Goal: Information Seeking & Learning: Learn about a topic

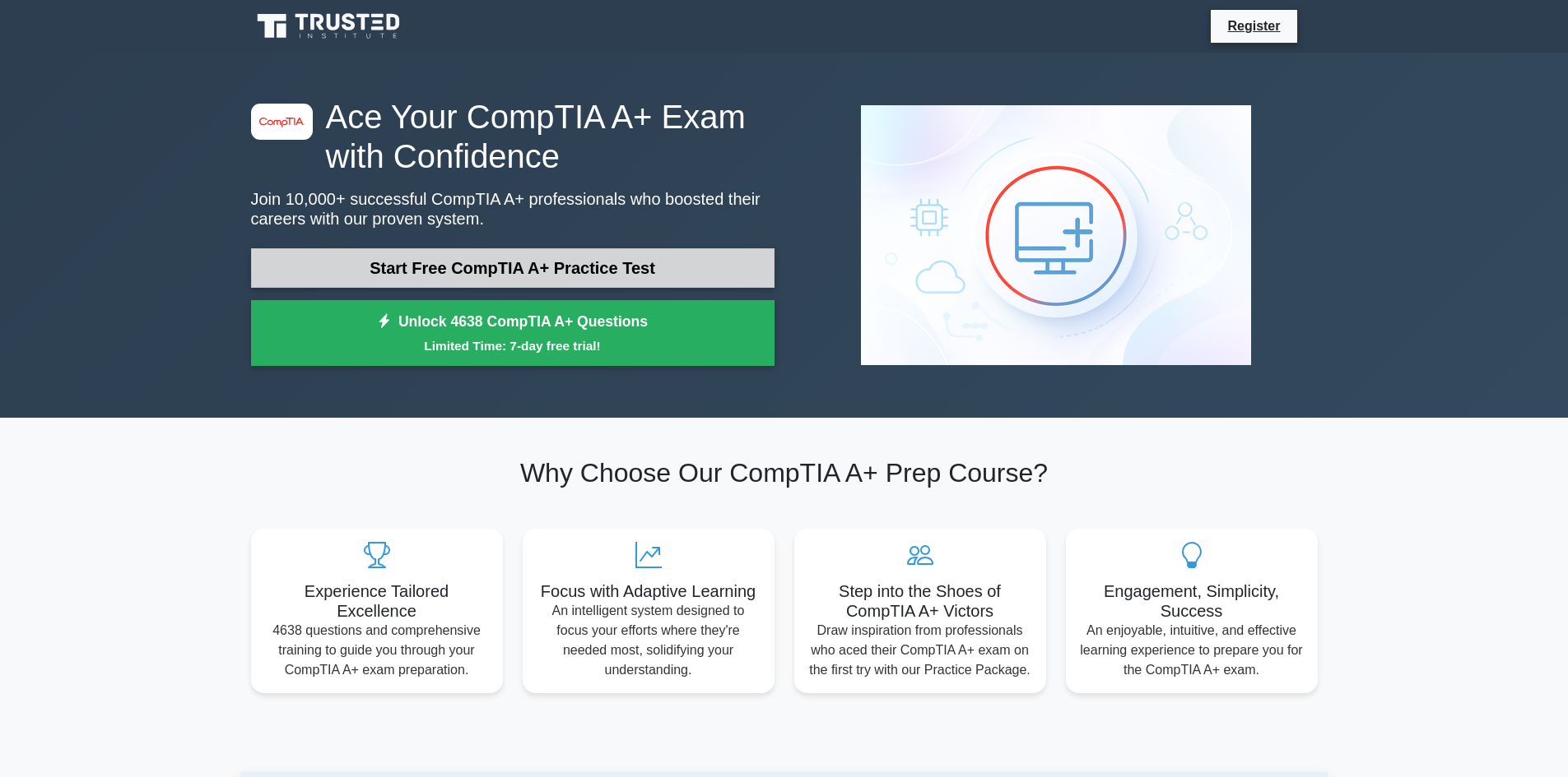
click at [621, 268] on link "Start Free CompTIA A+ Practice Test" at bounding box center [512, 268] width 524 height 40
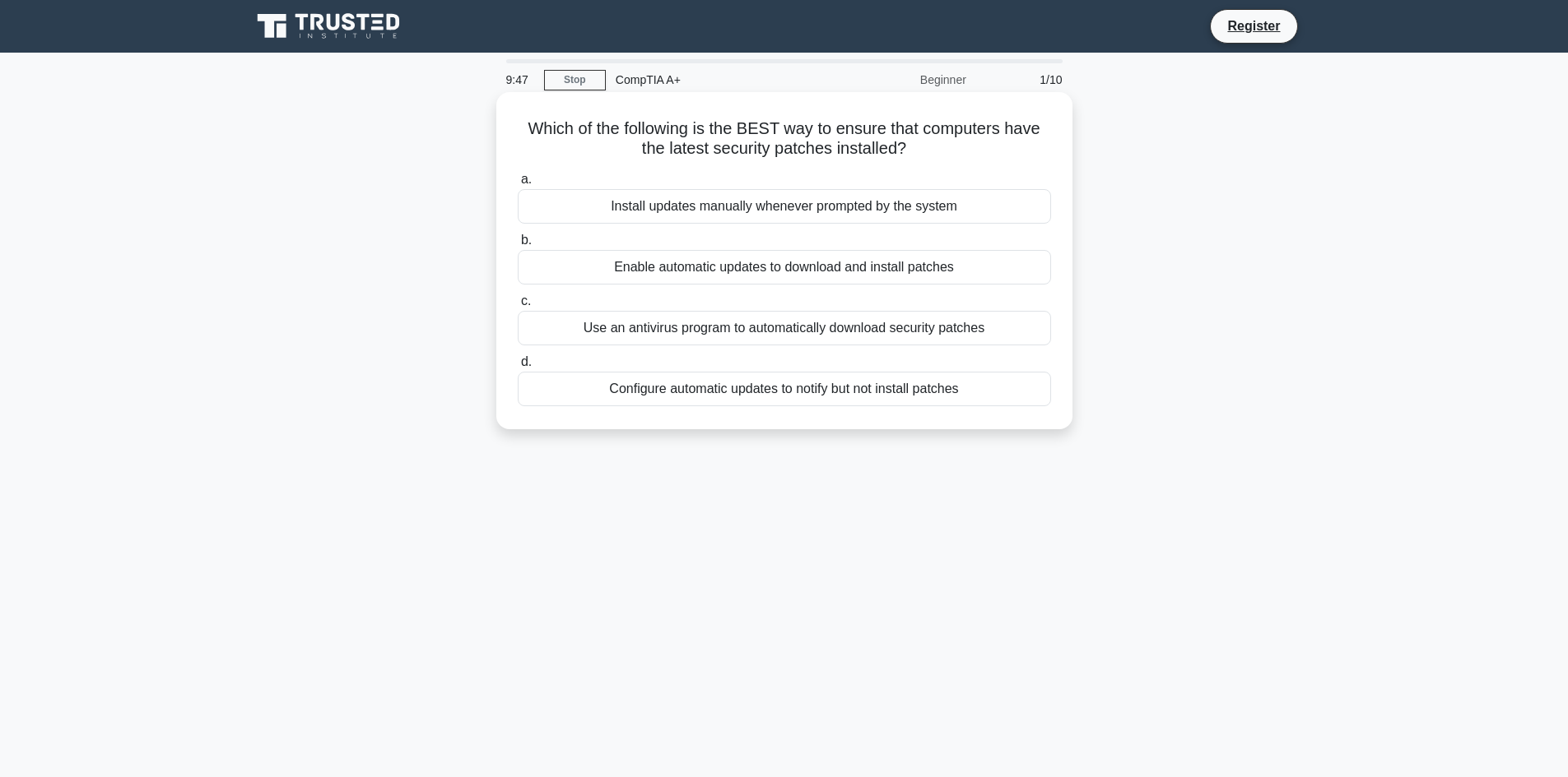
click at [718, 212] on div "Install updates manually whenever prompted by the system" at bounding box center [784, 206] width 533 height 34
click at [518, 185] on input "a. Install updates manually whenever prompted by the system" at bounding box center [518, 179] width 0 height 11
click at [780, 217] on div "Implementing a comprehensive e-waste recycling program" at bounding box center [784, 206] width 533 height 34
click at [518, 185] on input "a. Implementing a comprehensive e-waste recycling program" at bounding box center [518, 179] width 0 height 11
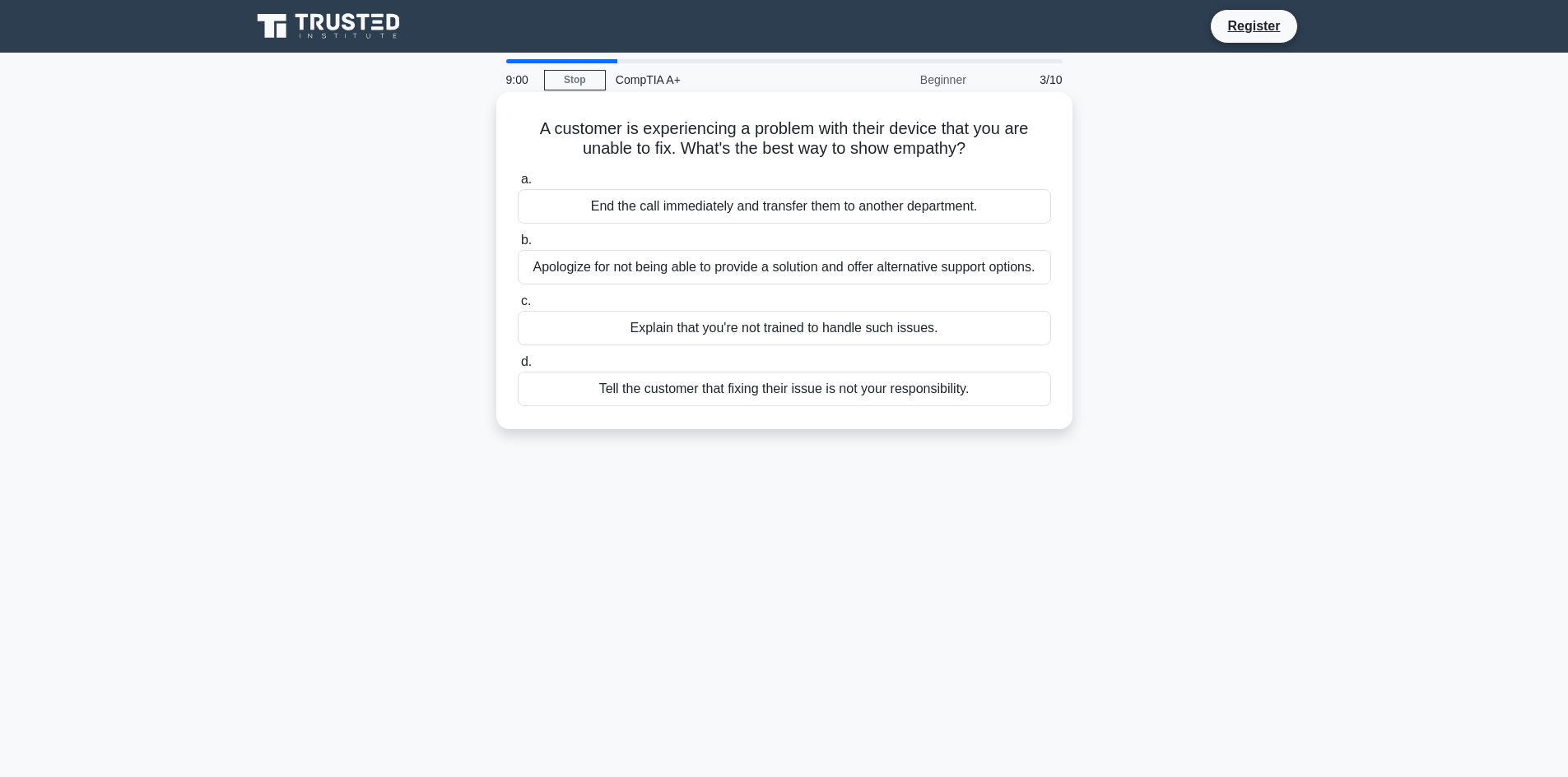
click at [840, 269] on div "Apologize for not being able to provide a solution and offer alternative suppor…" at bounding box center [784, 267] width 533 height 34
click at [518, 246] on input "b. Apologize for not being able to provide a solution and offer alternative sup…" at bounding box center [518, 240] width 0 height 11
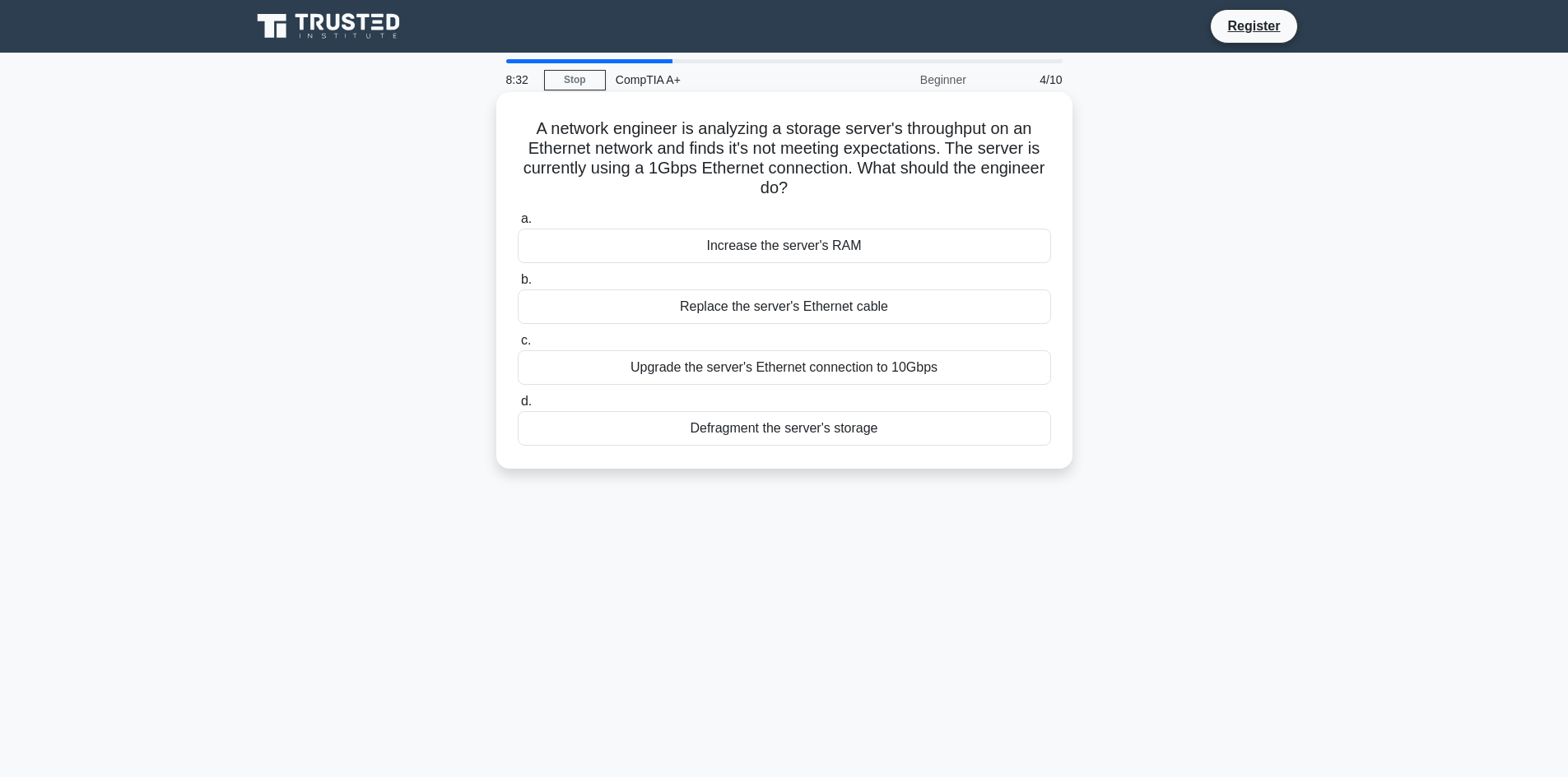
click at [809, 251] on div "Increase the server's RAM" at bounding box center [784, 246] width 533 height 34
click at [518, 224] on input "a. Increase the server's RAM" at bounding box center [518, 218] width 0 height 11
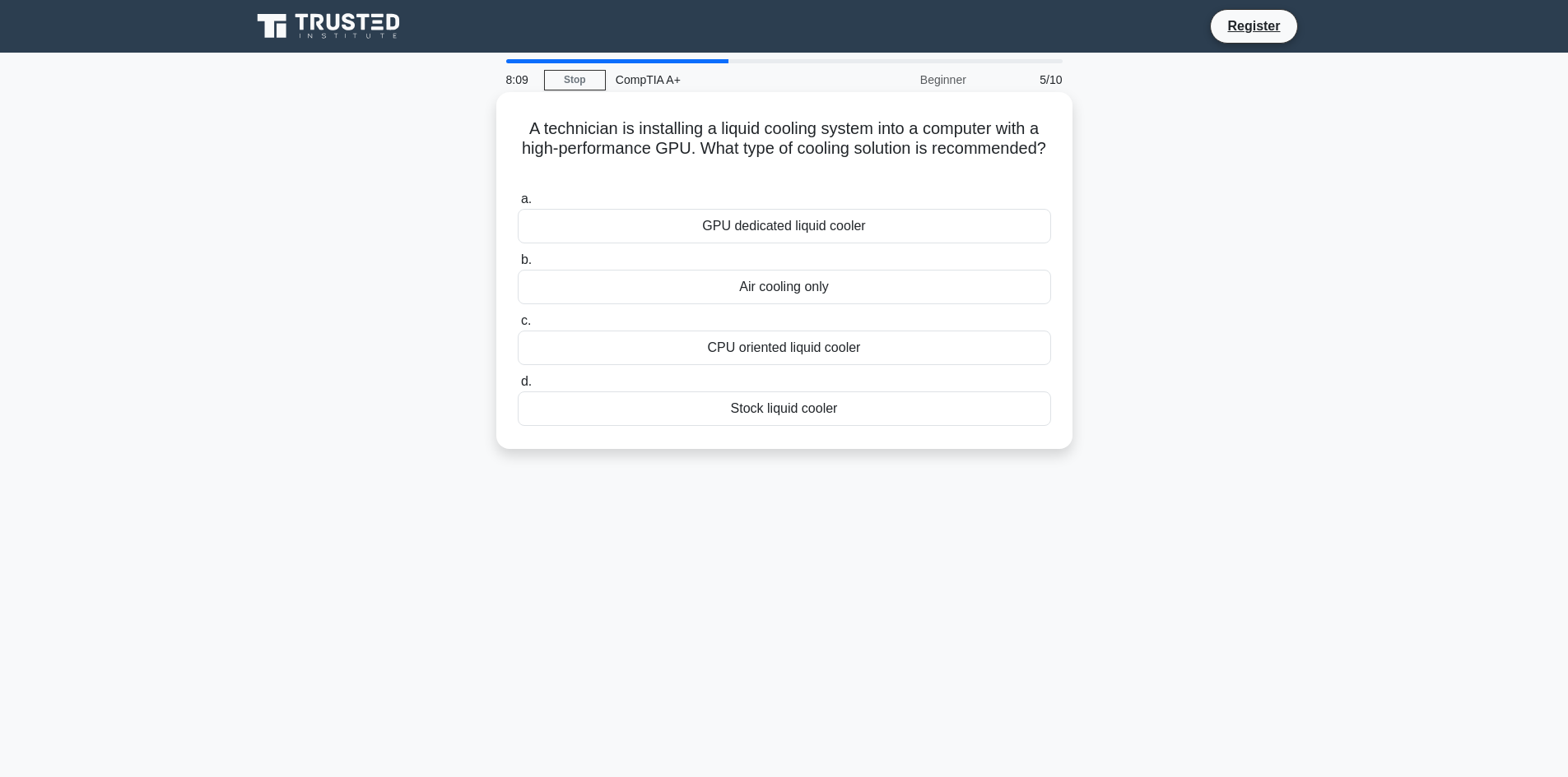
click at [878, 235] on div "GPU dedicated liquid cooler" at bounding box center [784, 225] width 533 height 34
click at [518, 205] on input "a. GPU dedicated liquid cooler" at bounding box center [518, 199] width 0 height 11
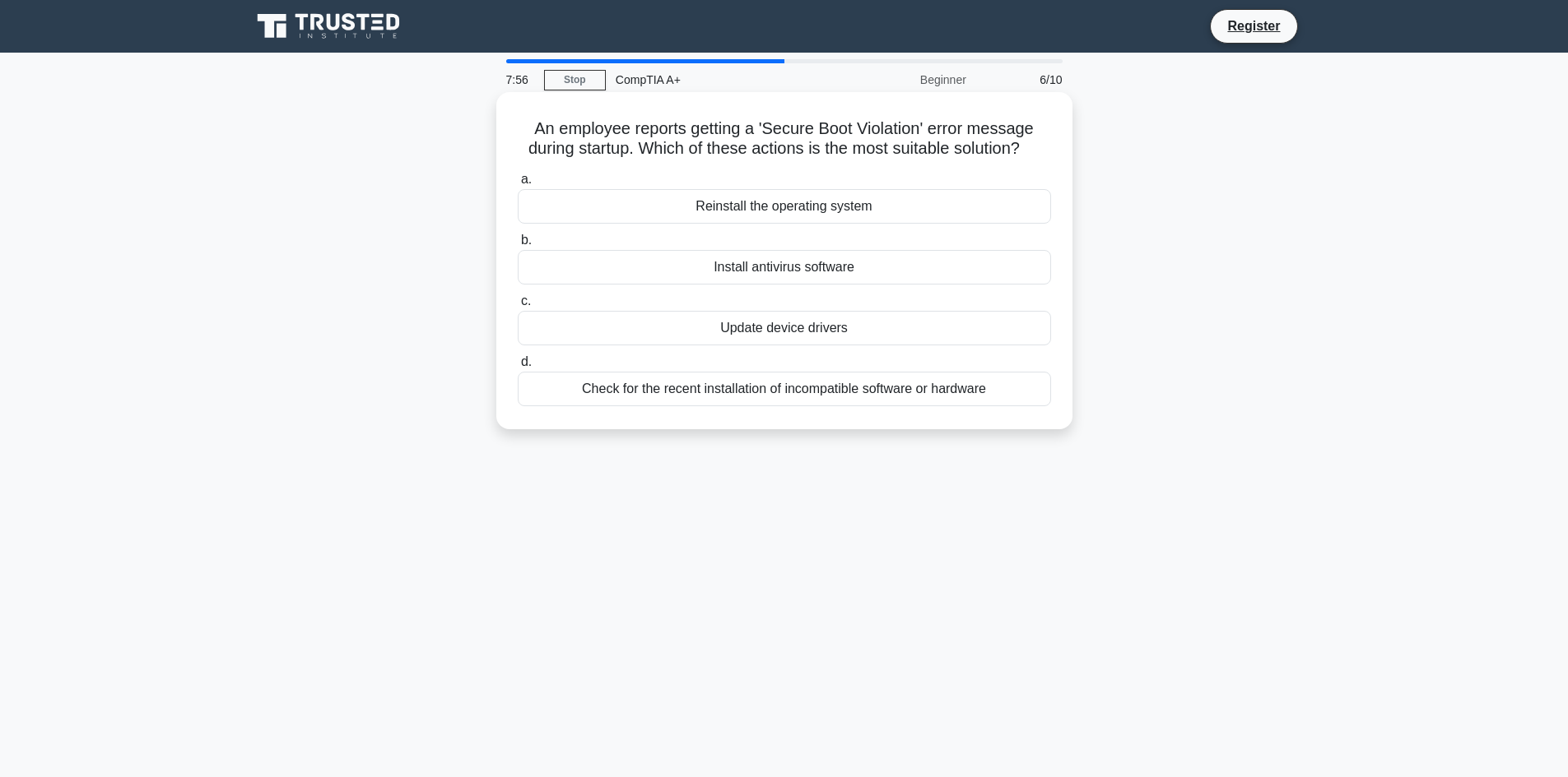
click at [905, 403] on div "Check for the recent installation of incompatible software or hardware" at bounding box center [784, 388] width 533 height 34
click at [518, 368] on input "d. Check for the recent installation of incompatible software or hardware" at bounding box center [518, 362] width 0 height 11
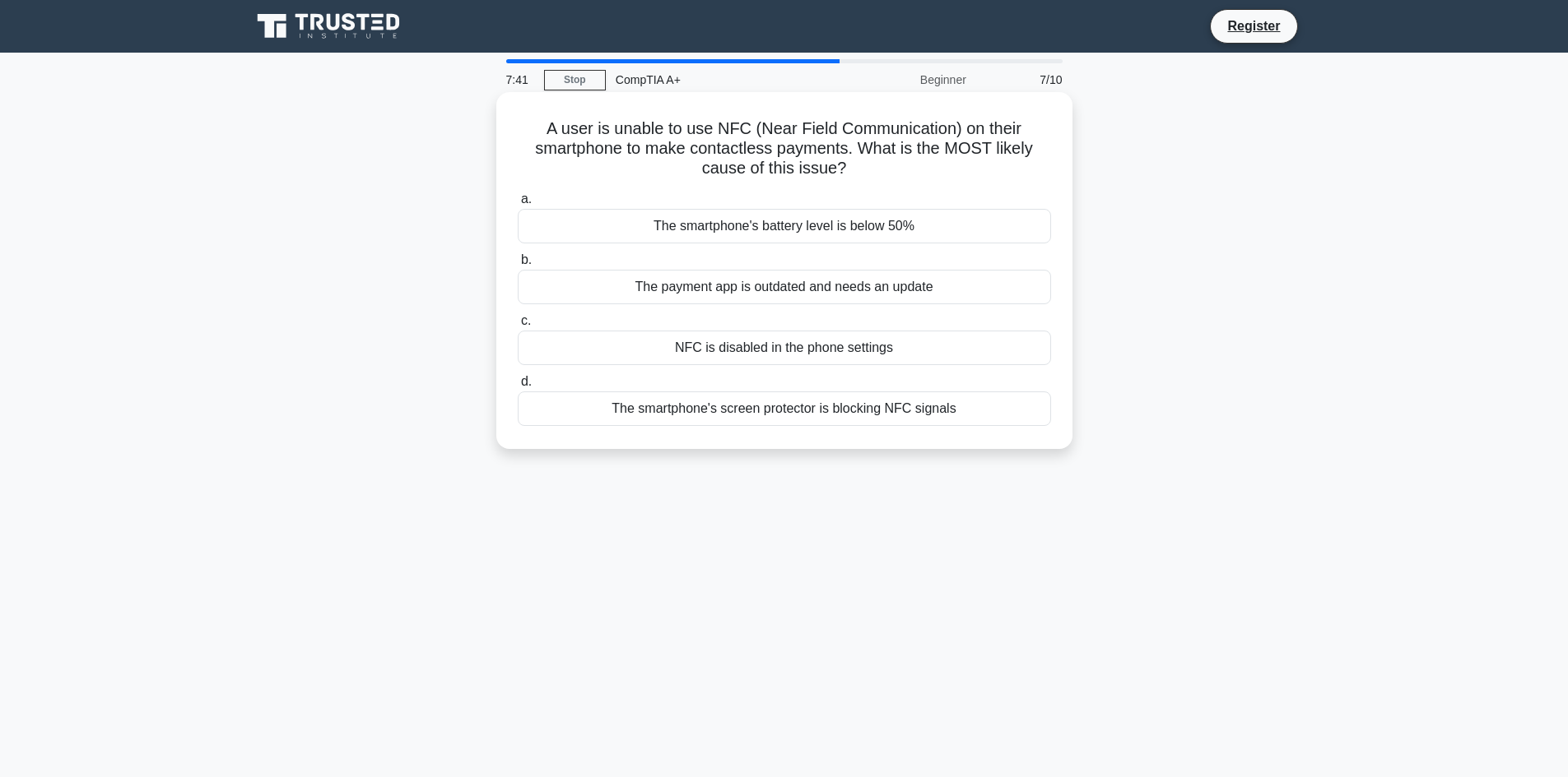
click at [807, 353] on div "NFC is disabled in the phone settings" at bounding box center [784, 347] width 533 height 34
click at [518, 327] on input "c. NFC is disabled in the phone settings" at bounding box center [518, 321] width 0 height 11
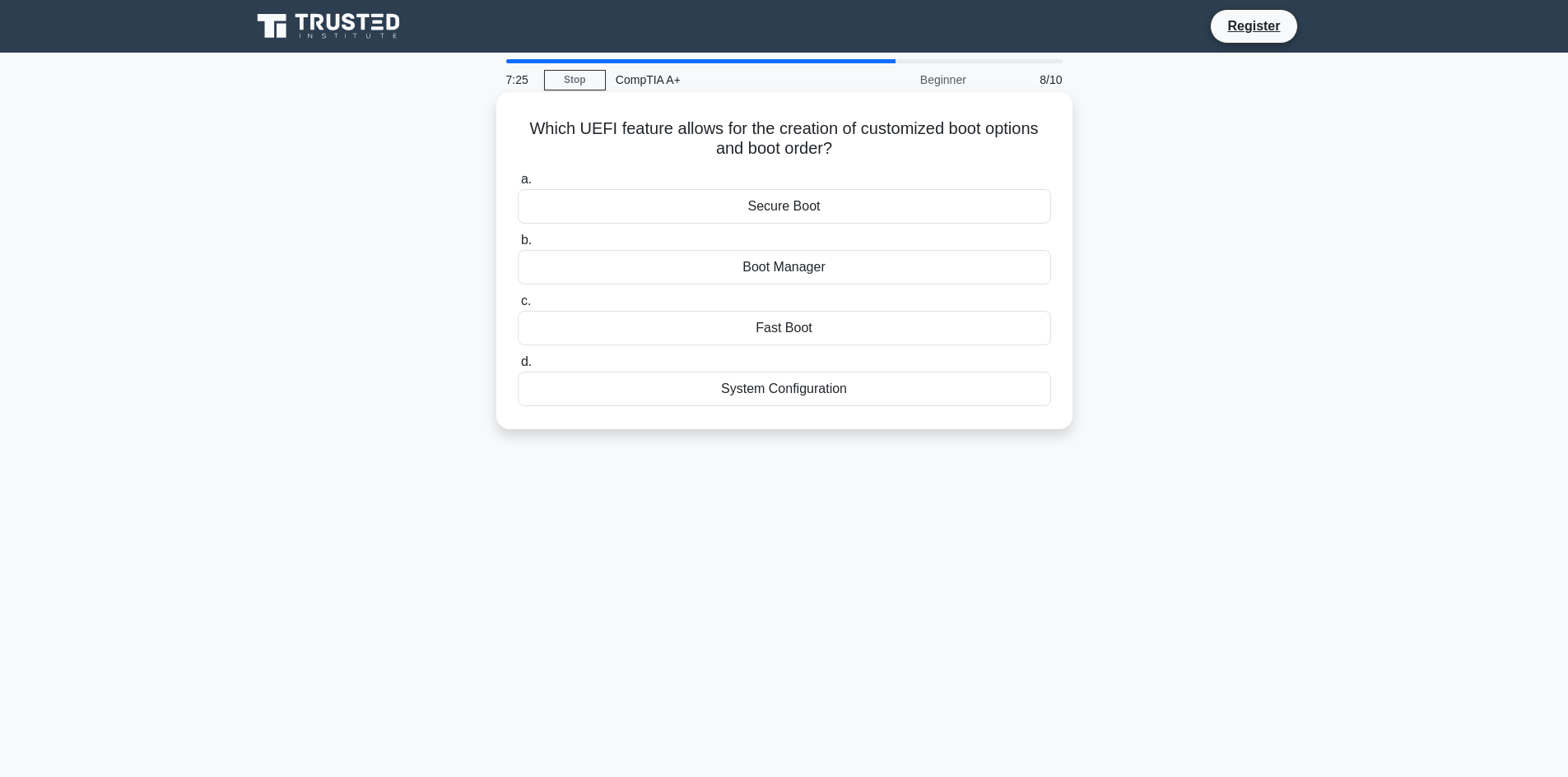
click at [841, 271] on div "Boot Manager" at bounding box center [784, 267] width 533 height 34
click at [518, 246] on input "b. Boot Manager" at bounding box center [518, 240] width 0 height 11
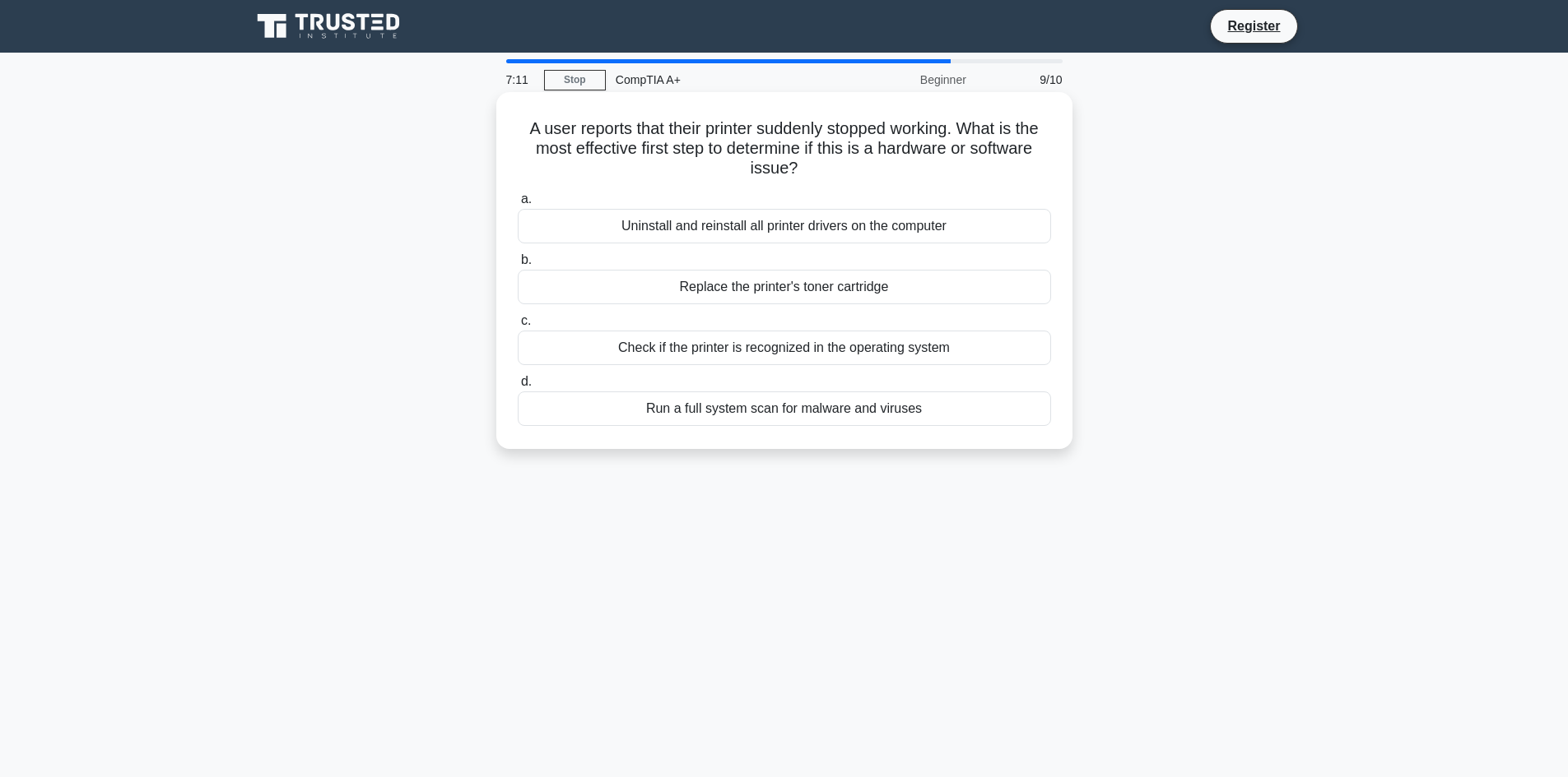
click at [839, 421] on div "Run a full system scan for malware and viruses" at bounding box center [784, 408] width 533 height 34
click at [518, 387] on input "d. Run a full system scan for malware and viruses" at bounding box center [518, 382] width 0 height 11
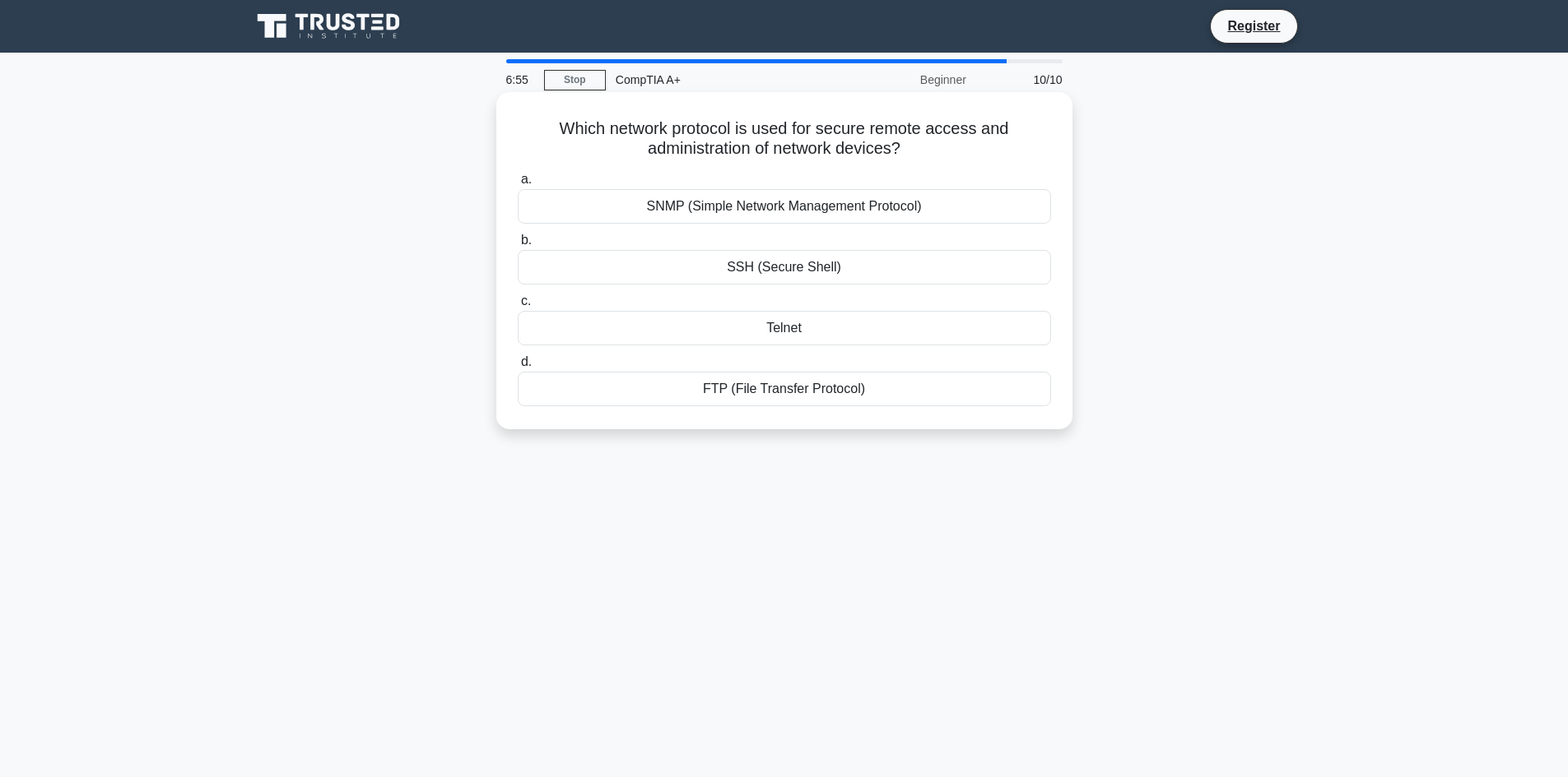
click at [864, 395] on div "FTP (File Transfer Protocol)" at bounding box center [784, 388] width 533 height 34
click at [518, 368] on input "d. FTP (File Transfer Protocol)" at bounding box center [518, 362] width 0 height 11
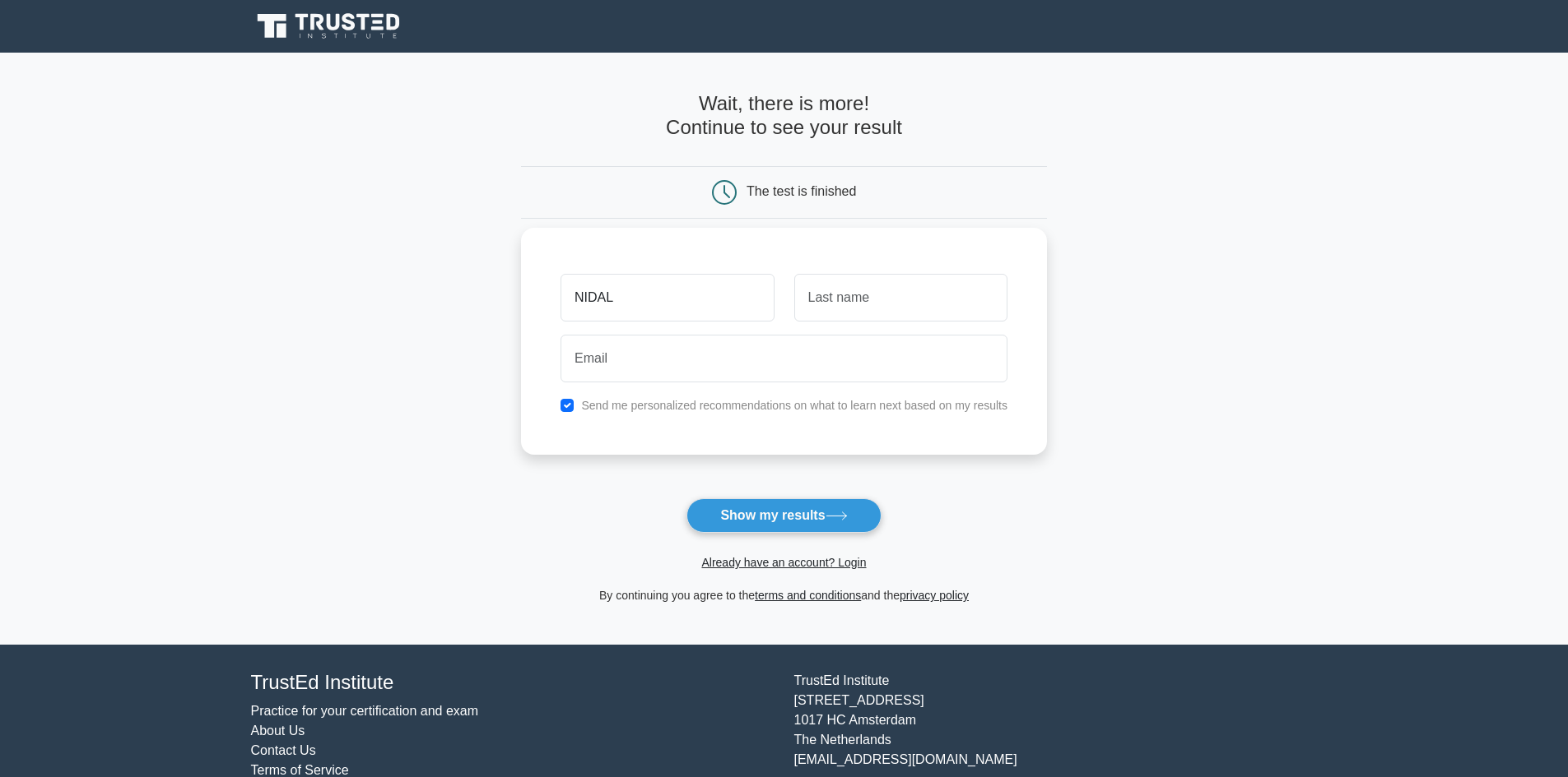
type input "NIDAL"
type input "HAZIQ"
type input "nidalhaziq@gmail.com"
click at [788, 524] on button "Show my results" at bounding box center [783, 515] width 194 height 34
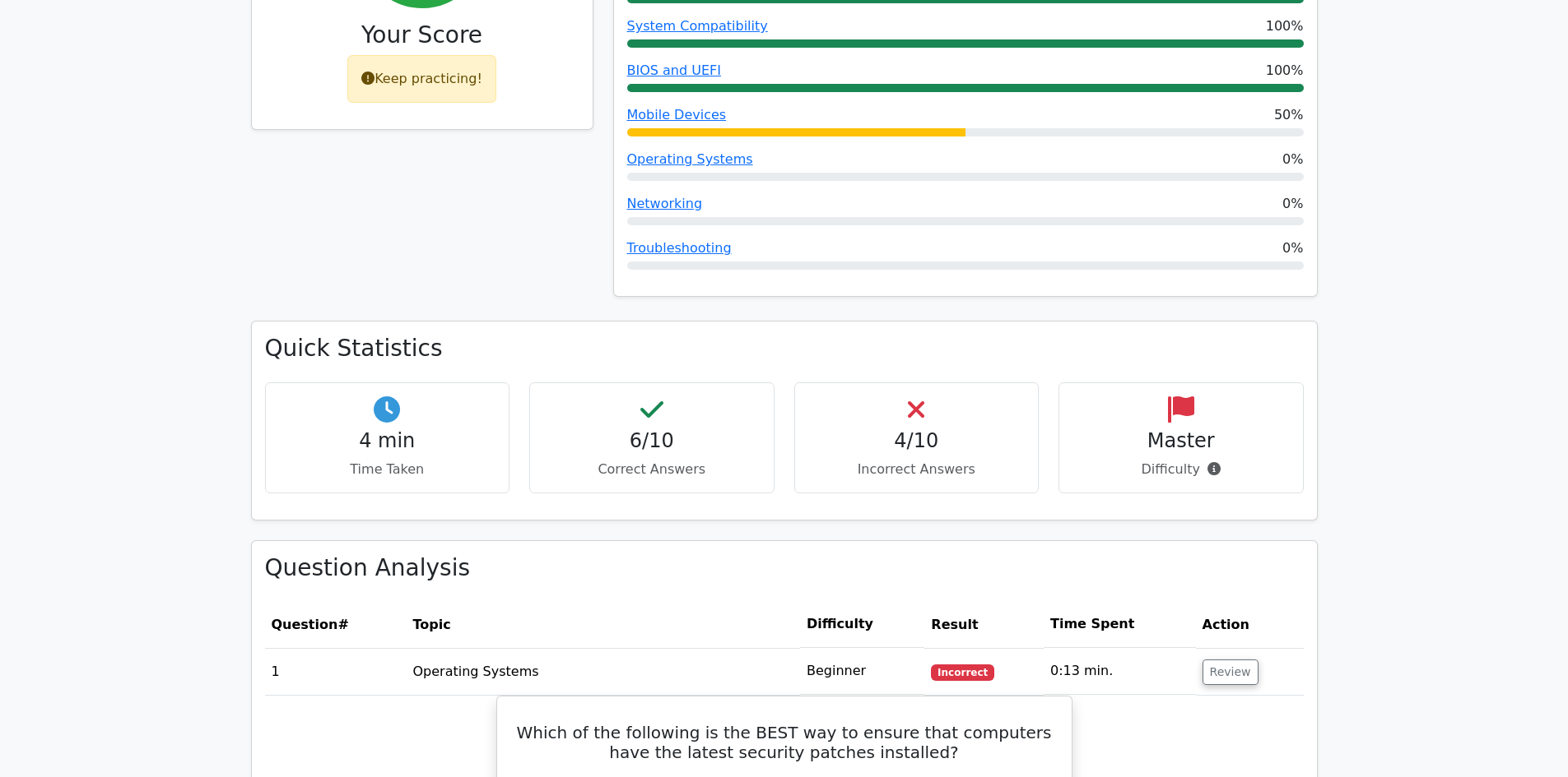
scroll to position [1069, 0]
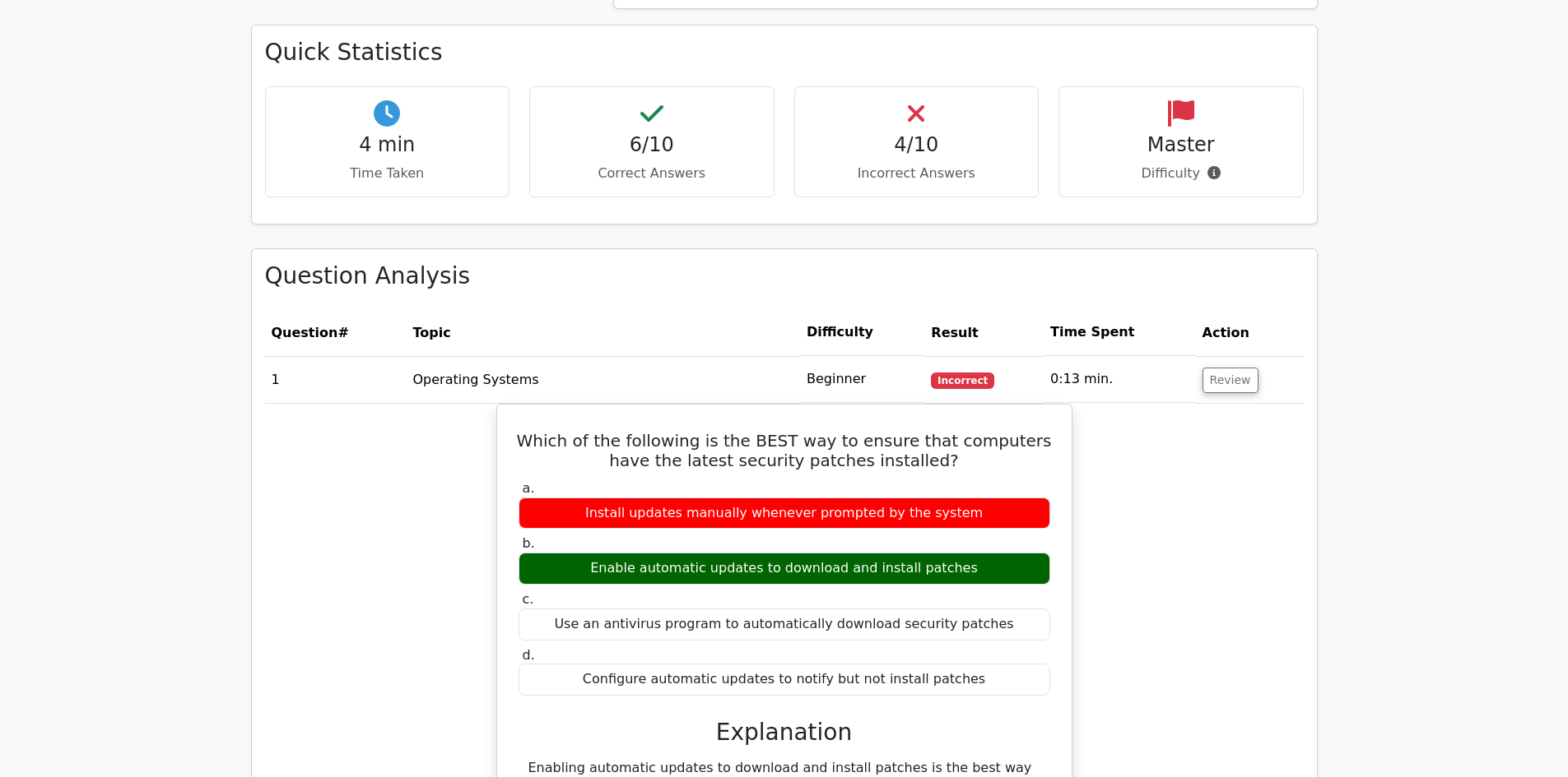
click at [917, 162] on div "4/10 Incorrect Answers" at bounding box center [916, 142] width 245 height 111
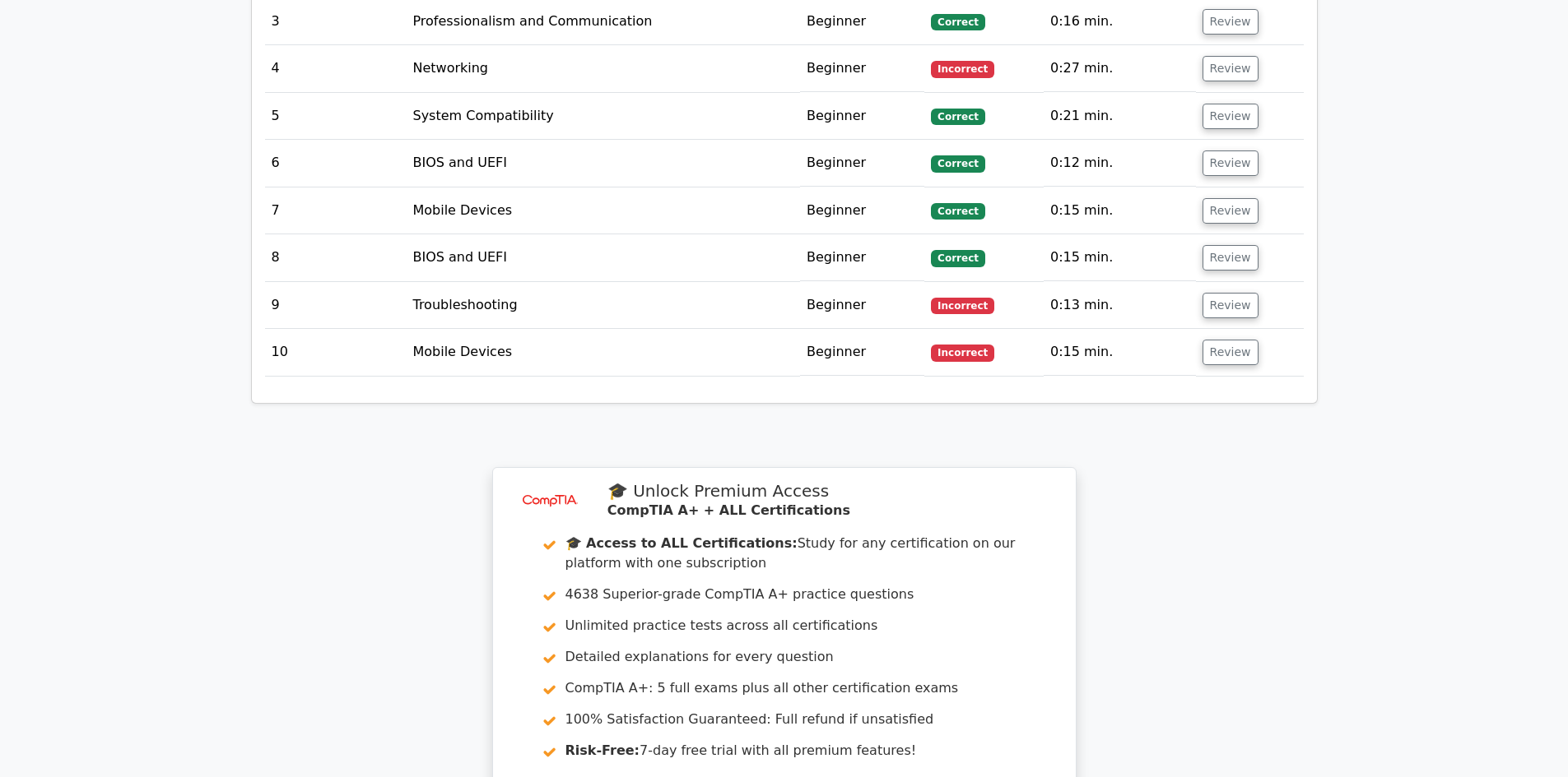
scroll to position [1974, 0]
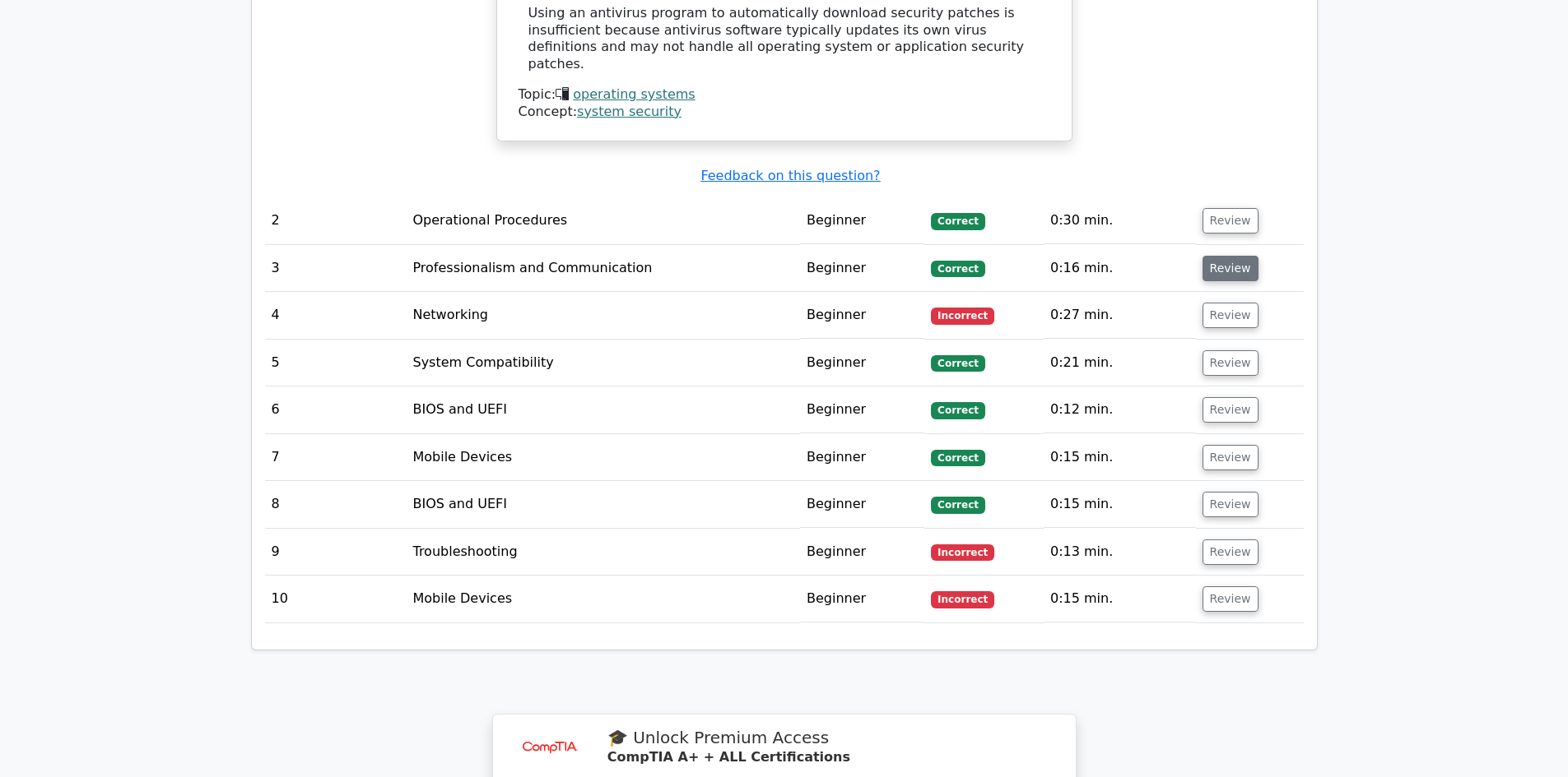
click at [1213, 258] on button "Review" at bounding box center [1230, 268] width 56 height 25
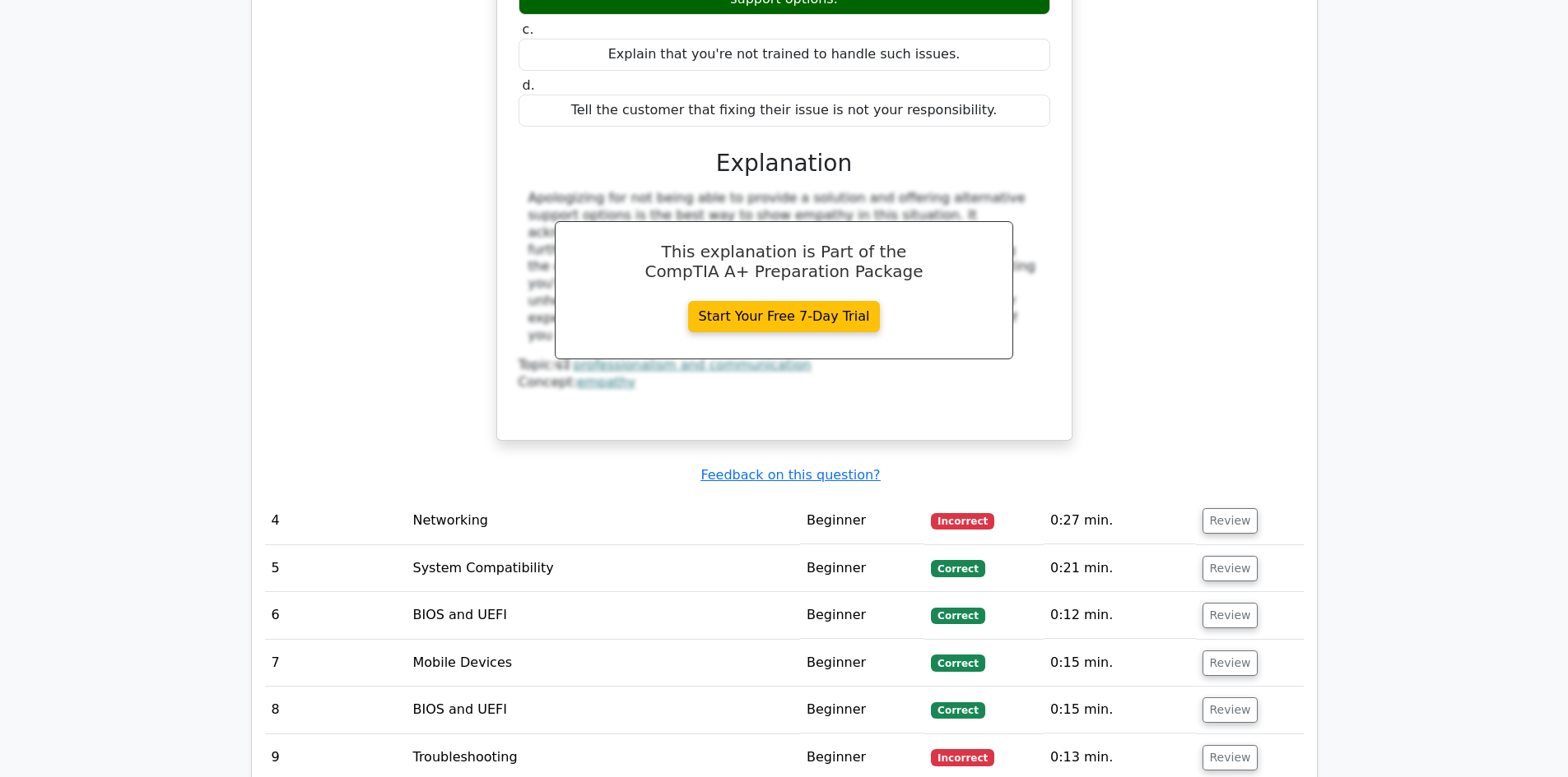
scroll to position [2632, 0]
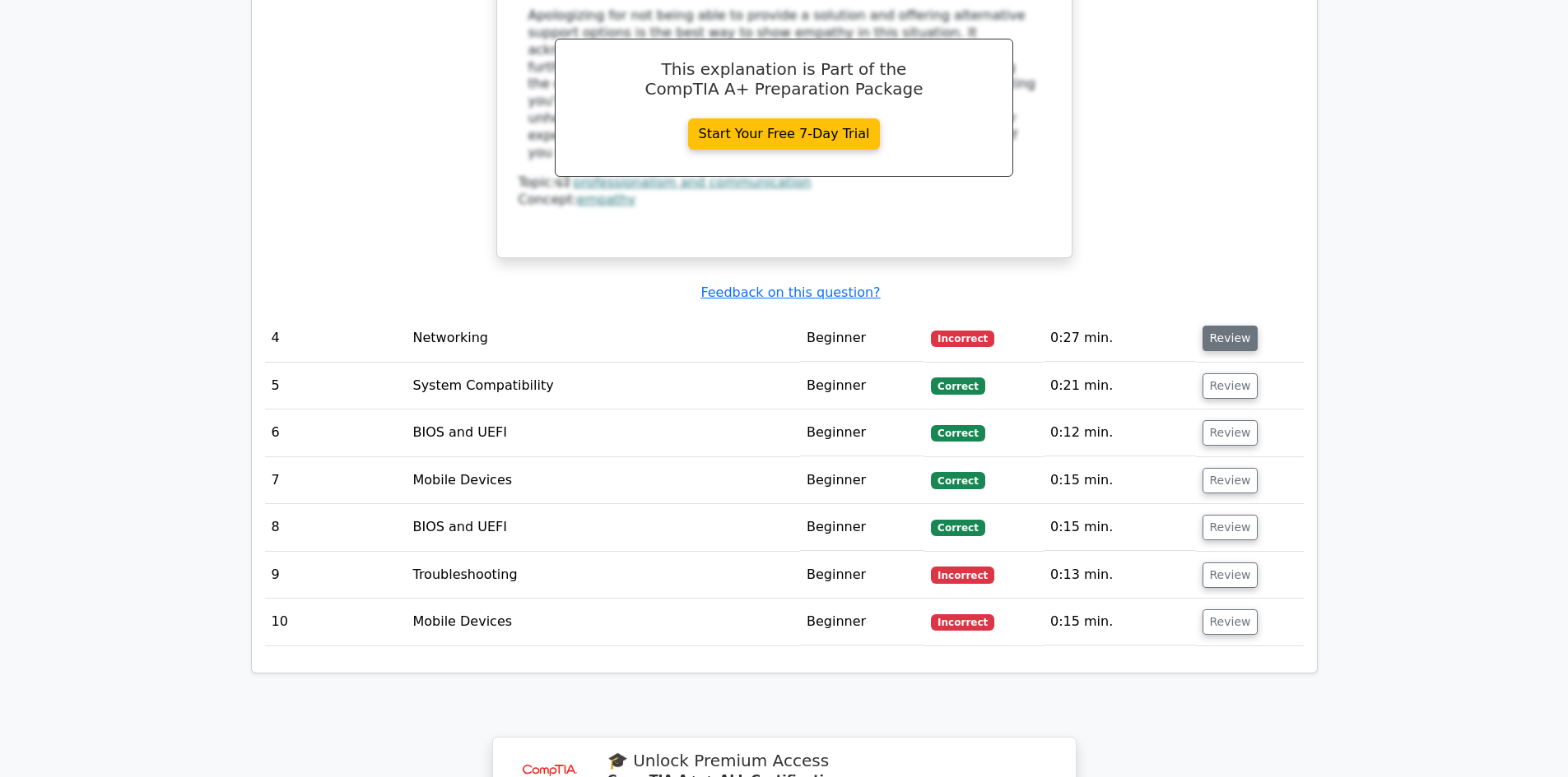
click at [1224, 326] on button "Review" at bounding box center [1230, 338] width 56 height 25
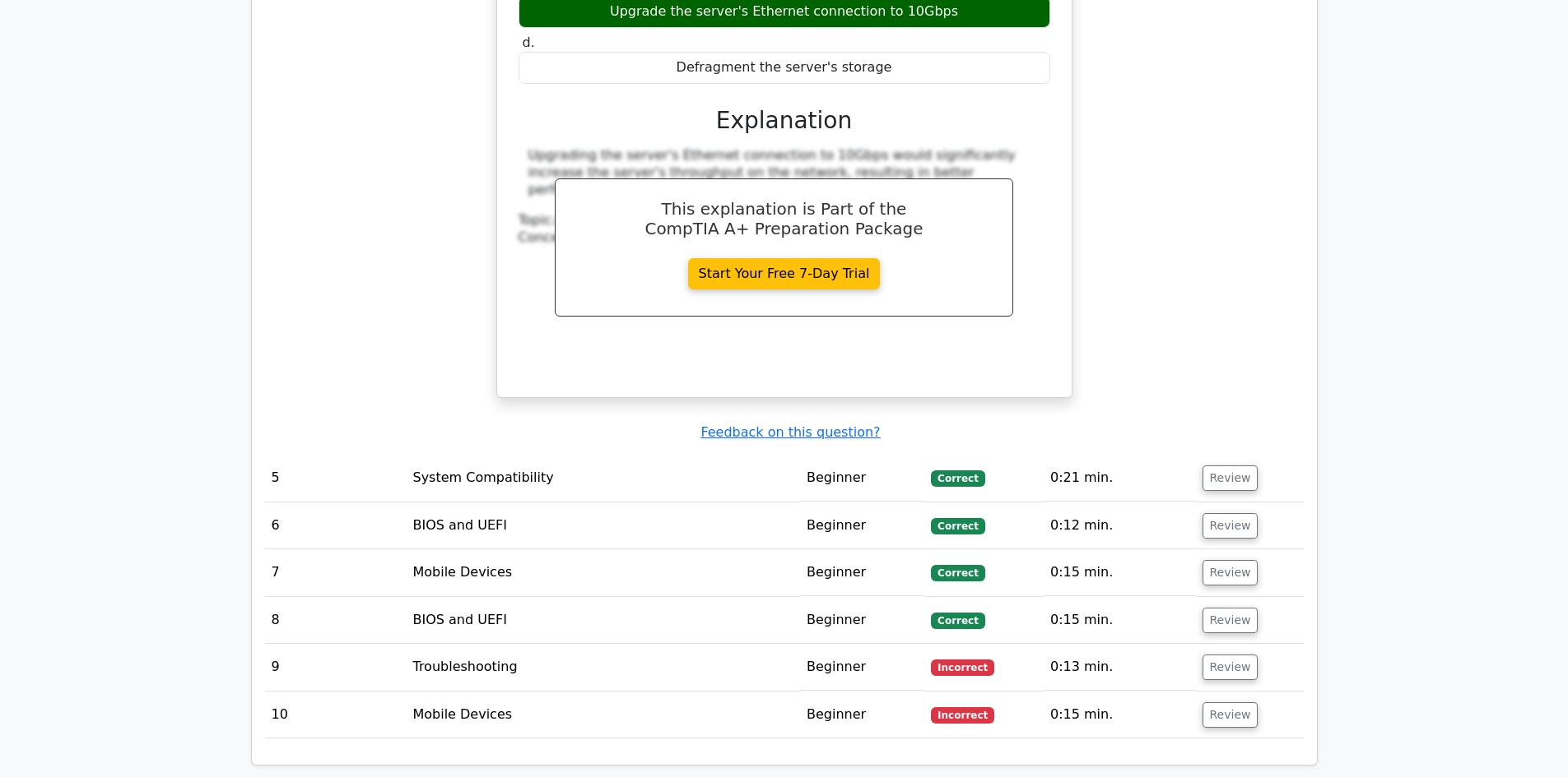
scroll to position [3455, 0]
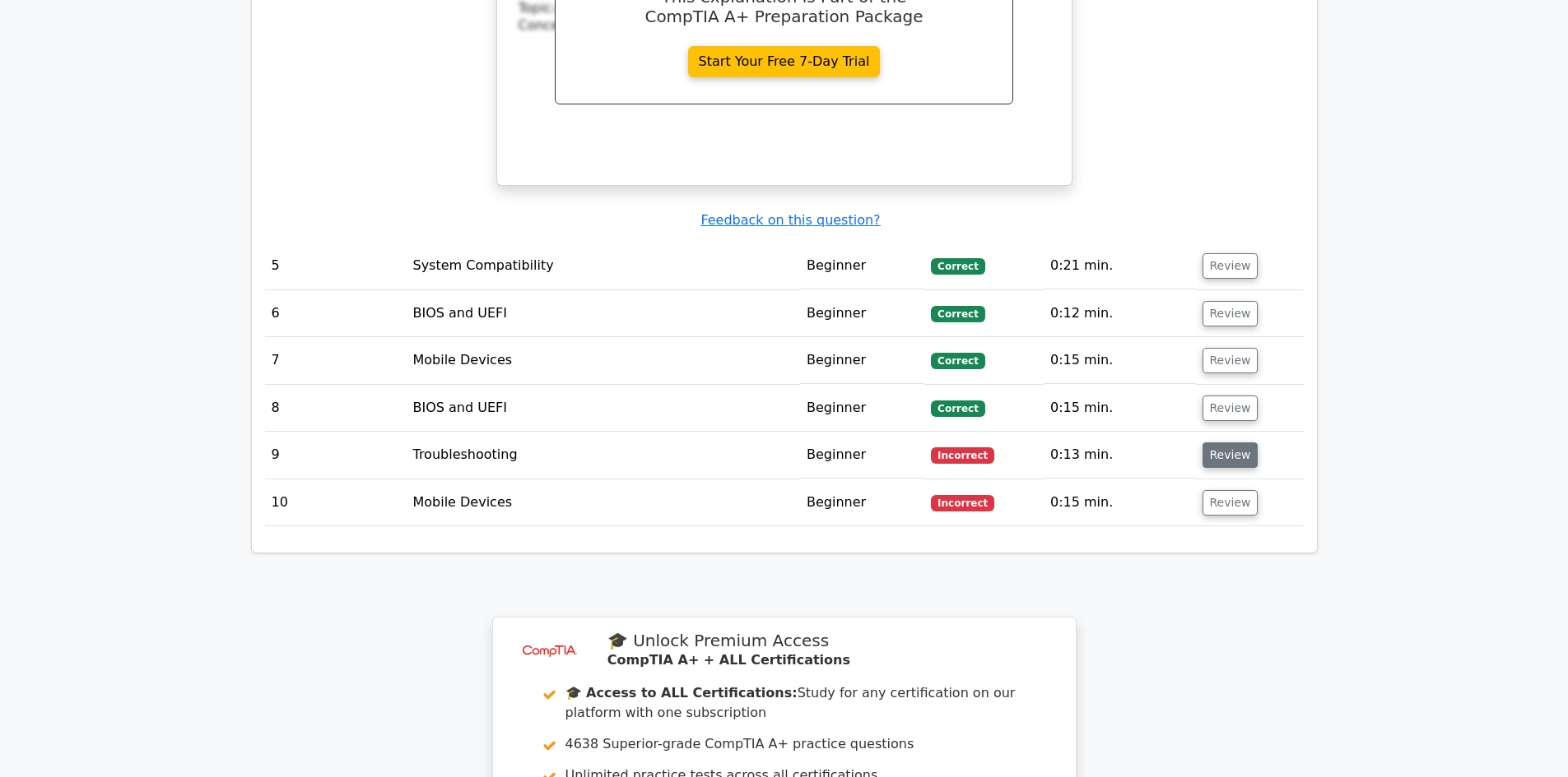
click at [1209, 444] on button "Review" at bounding box center [1230, 455] width 56 height 25
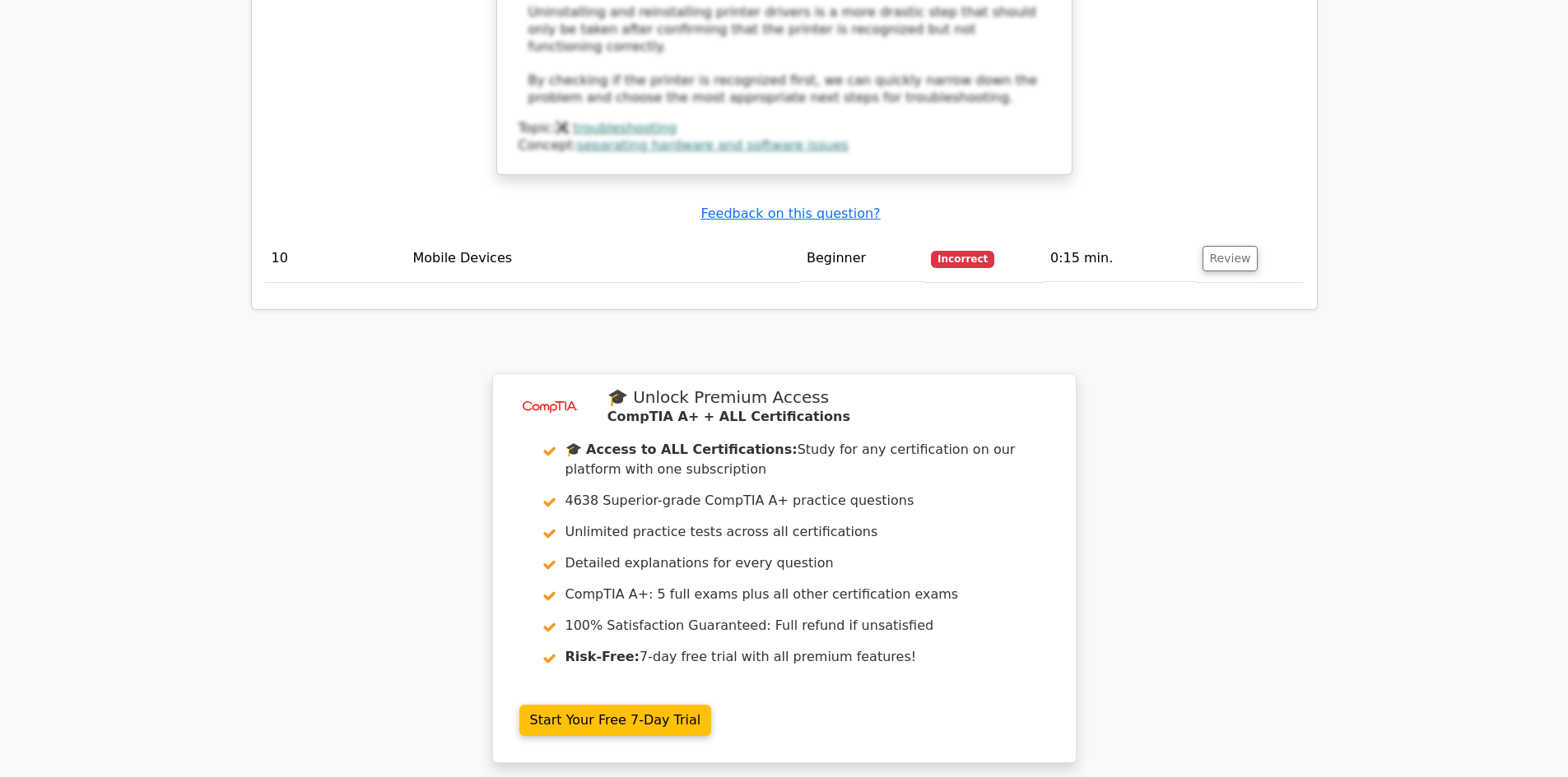
scroll to position [4772, 0]
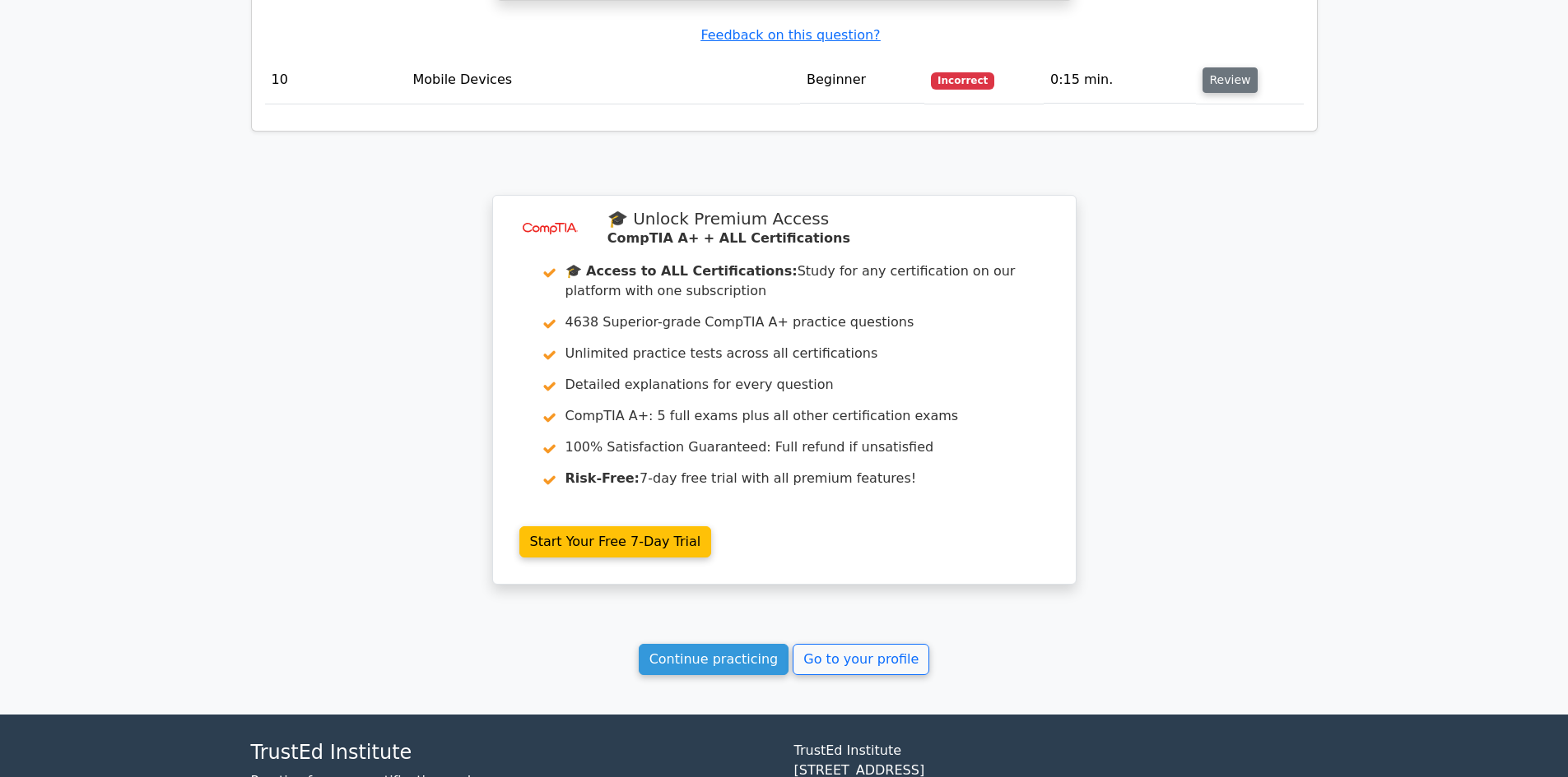
click at [1224, 67] on button "Review" at bounding box center [1230, 80] width 56 height 25
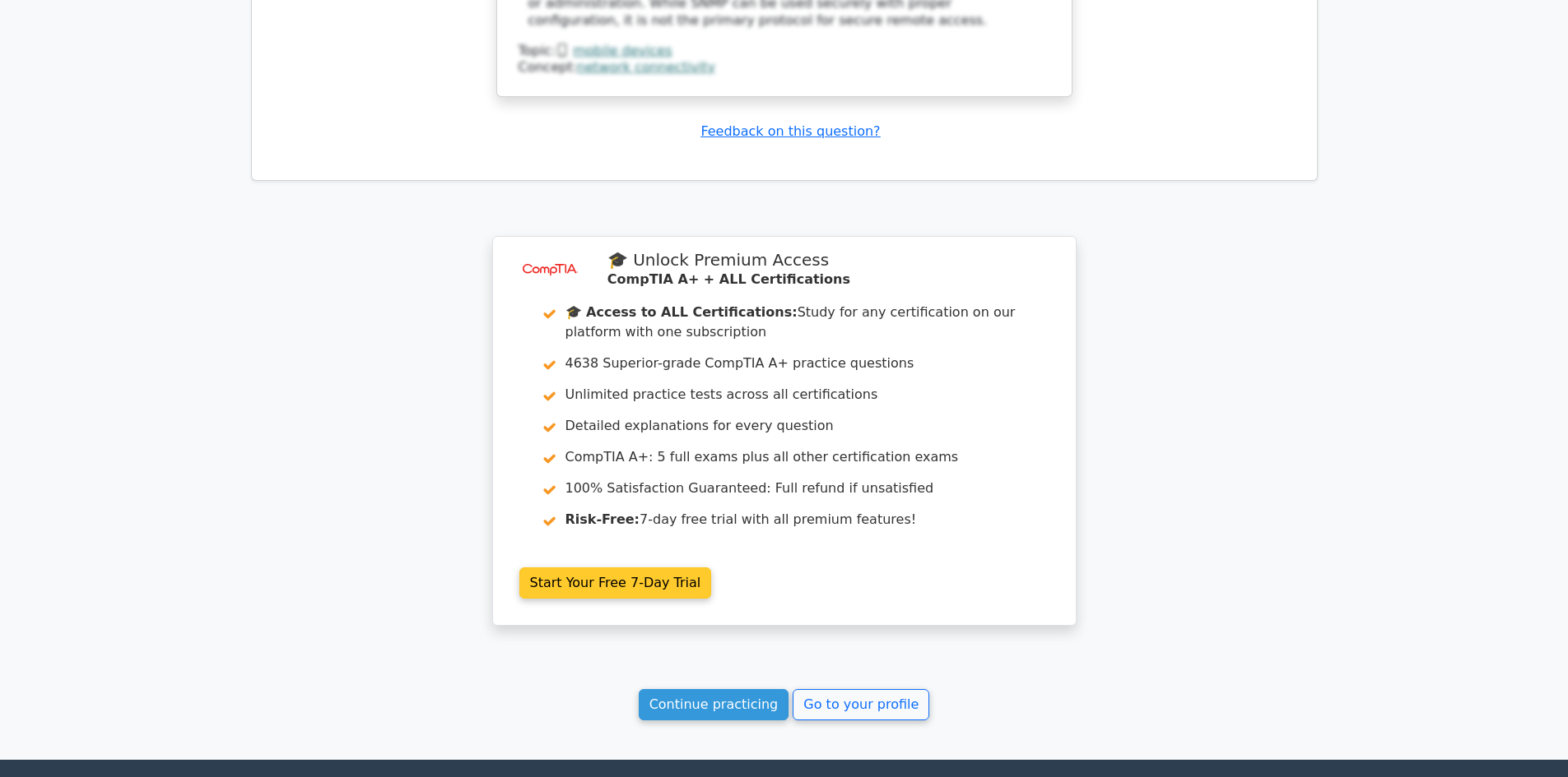
scroll to position [5689, 0]
